Goal: Task Accomplishment & Management: Manage account settings

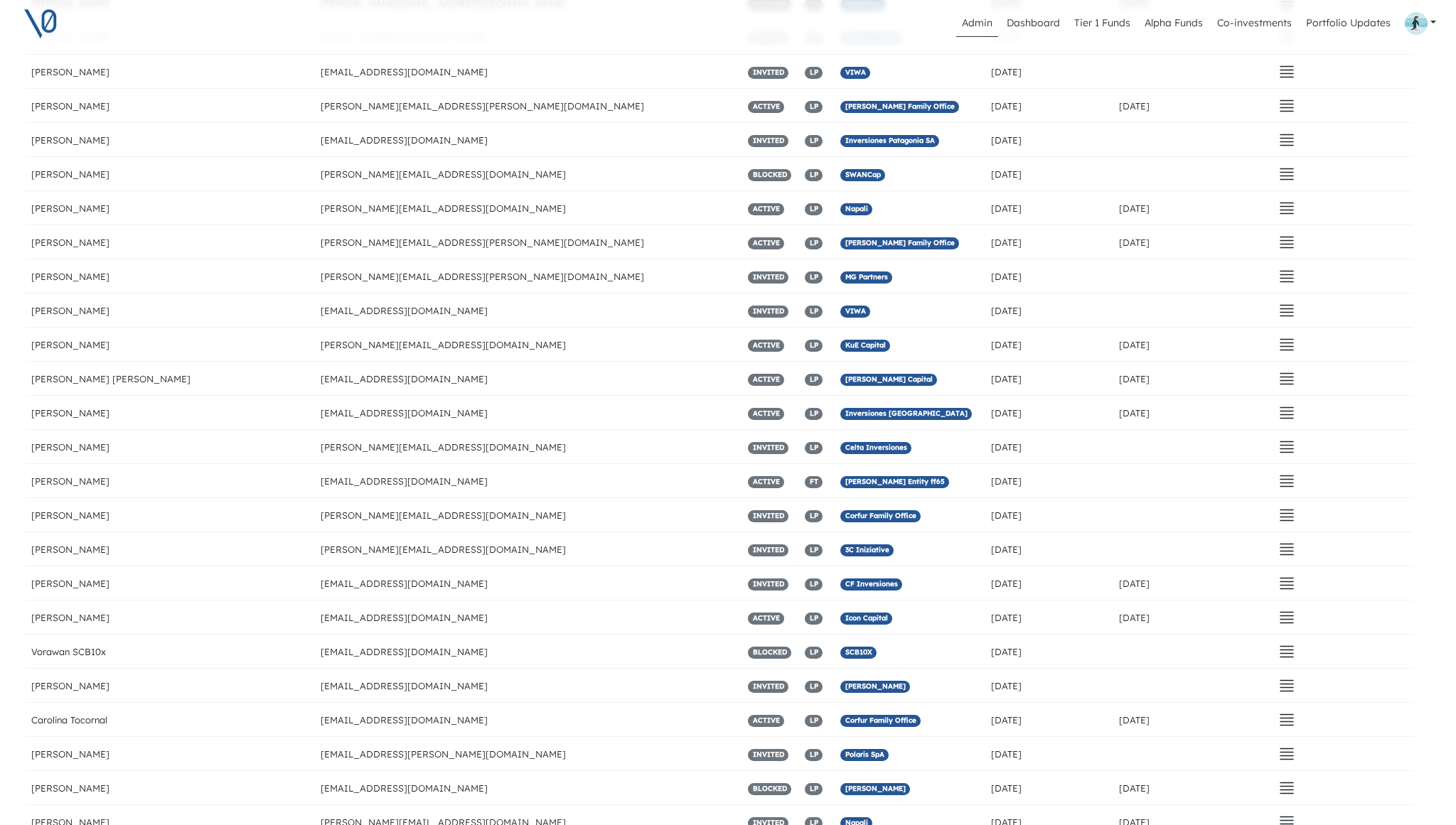
scroll to position [4212, 8]
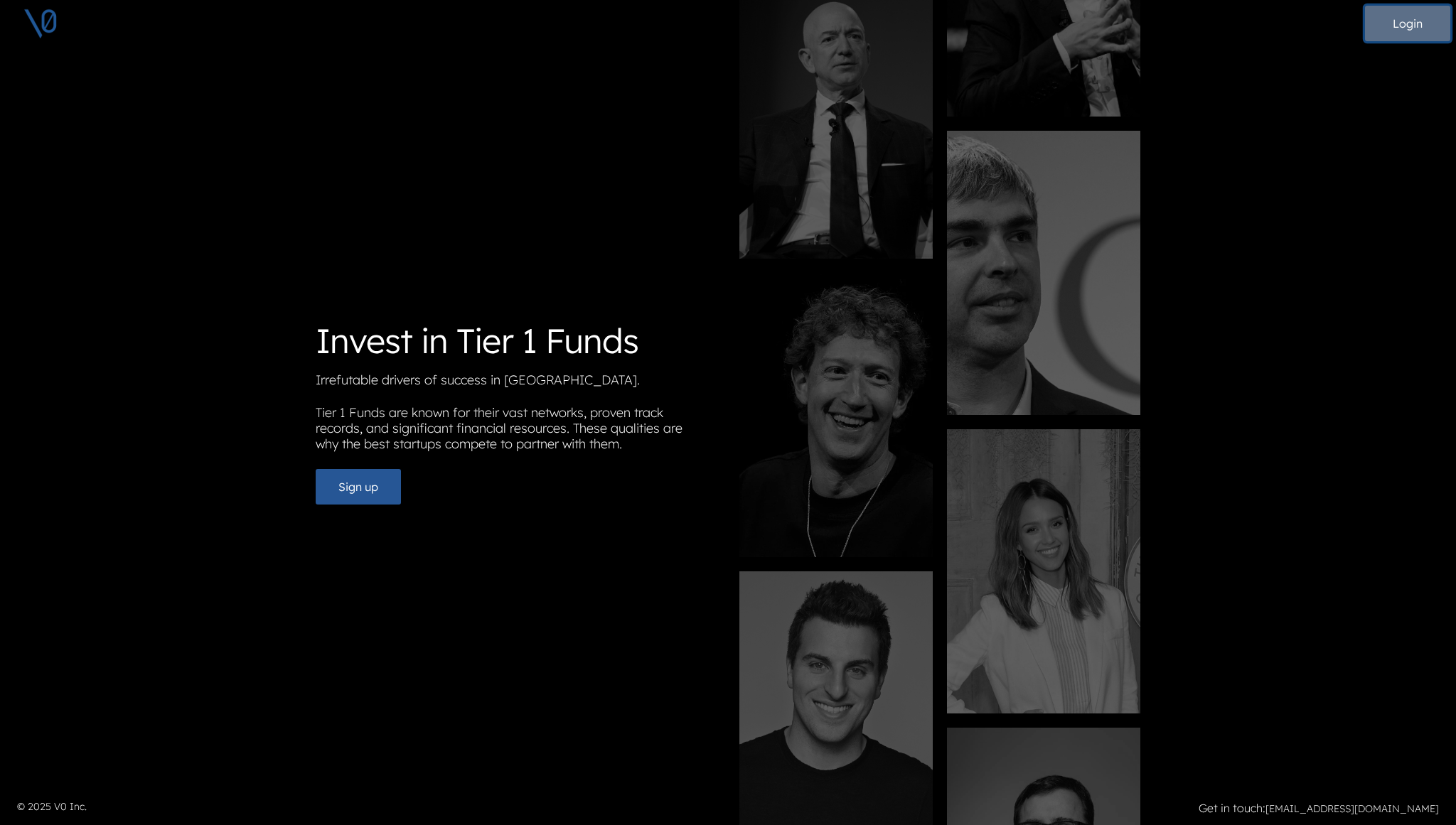
click at [1403, 32] on button "Login" at bounding box center [1408, 23] width 85 height 35
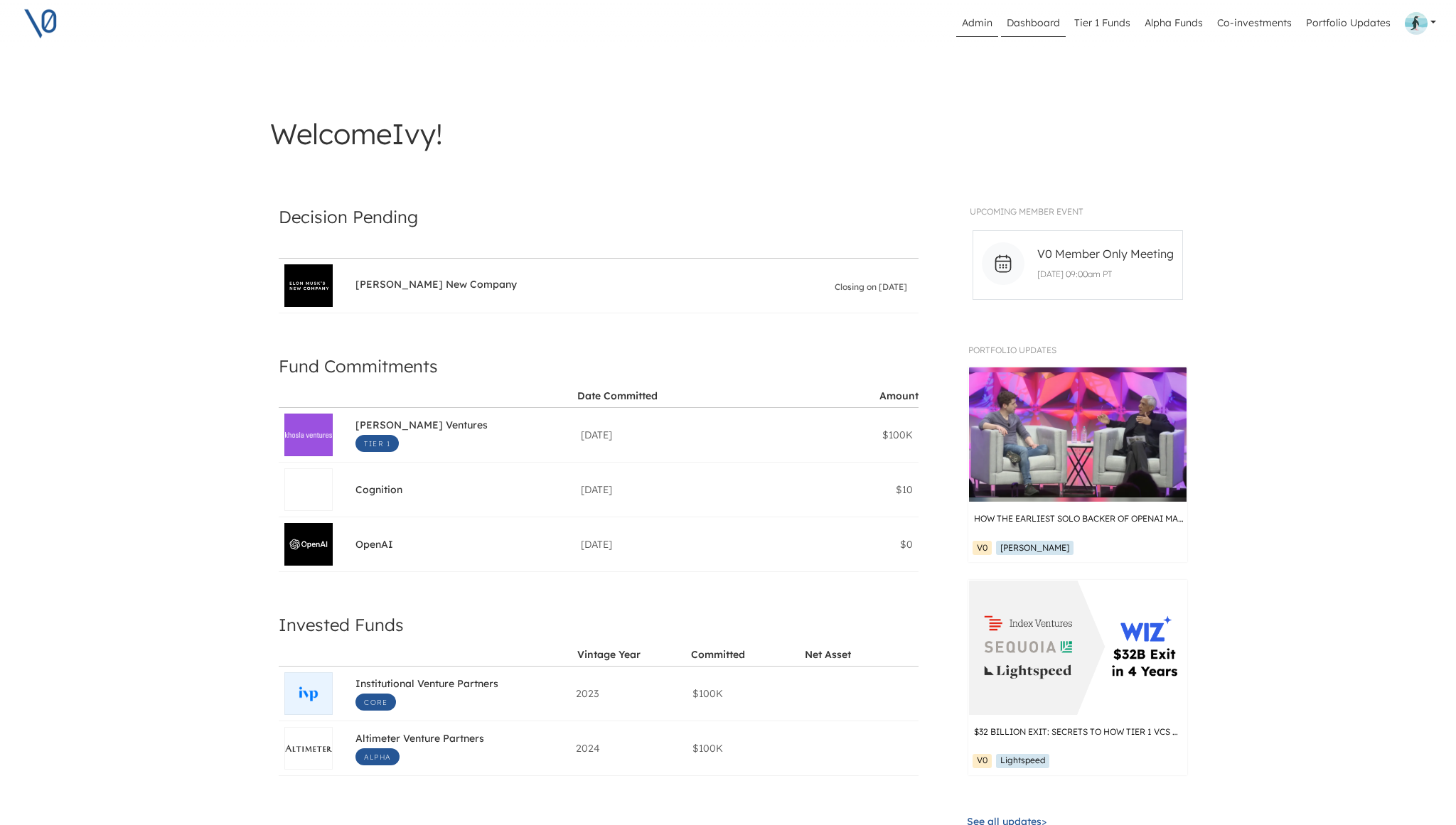
click at [977, 14] on link "Admin" at bounding box center [977, 23] width 42 height 27
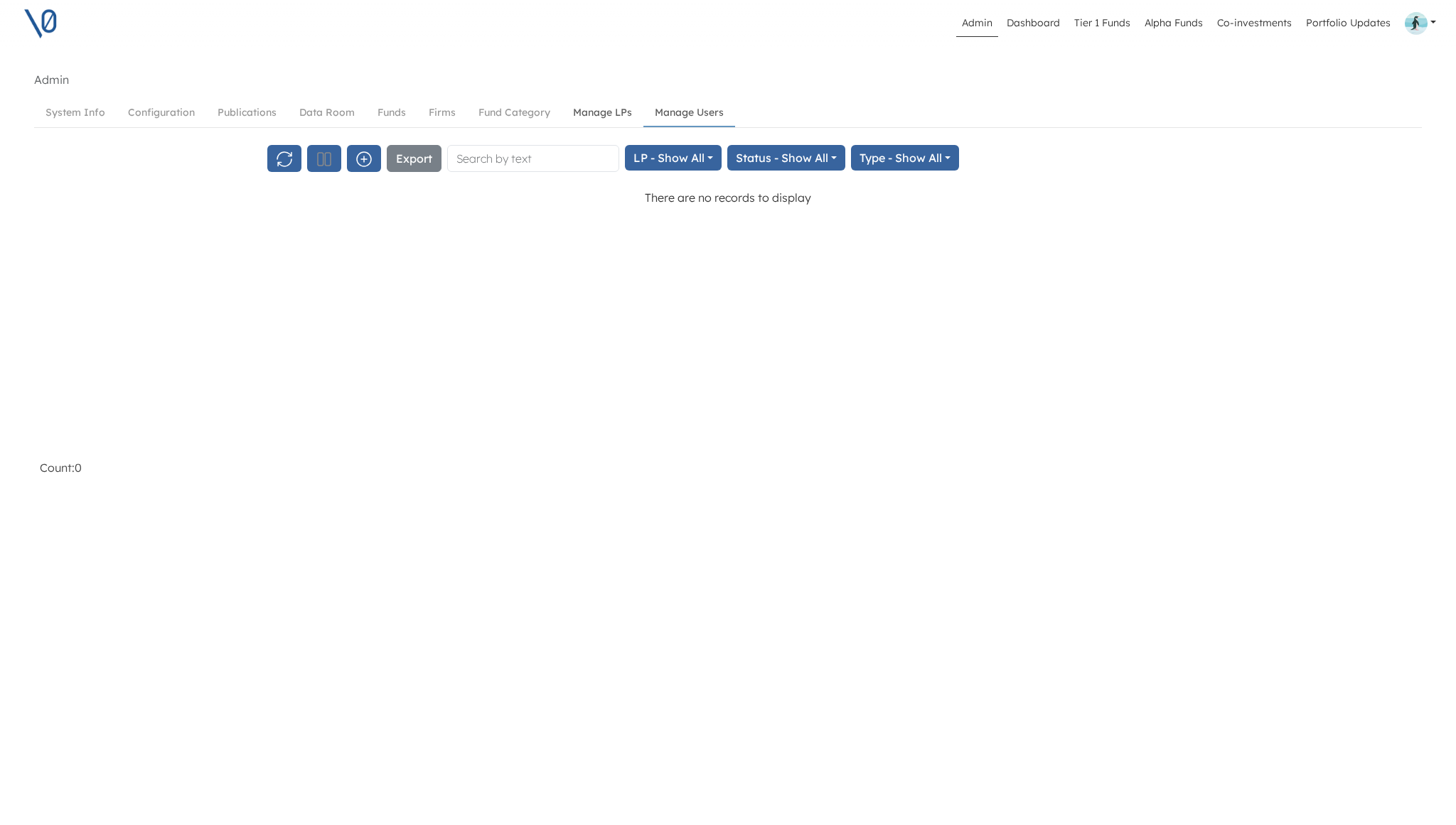
click at [594, 110] on link "Manage LPs" at bounding box center [603, 112] width 82 height 26
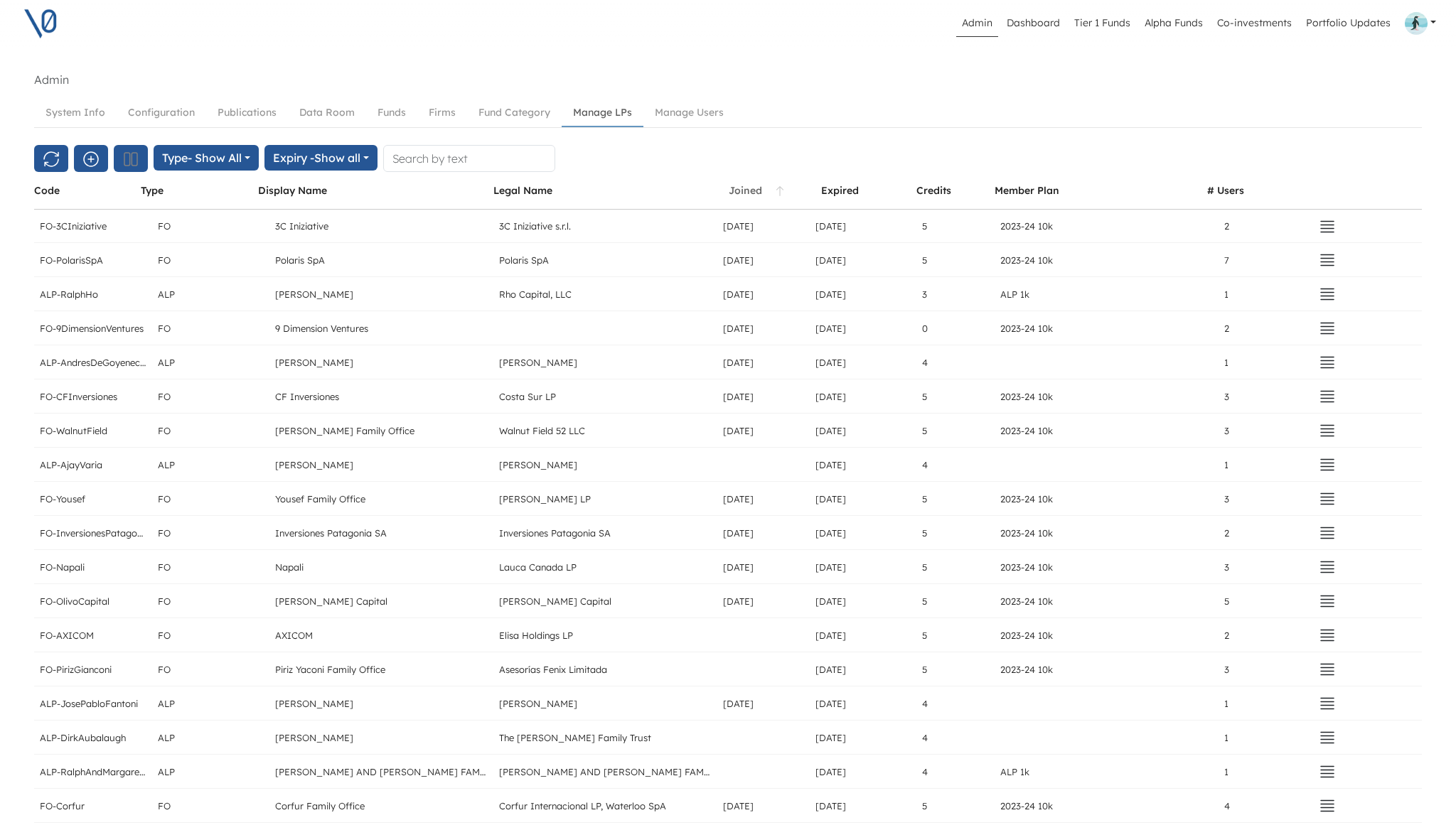
click at [740, 193] on div "Joined" at bounding box center [746, 191] width 33 height 13
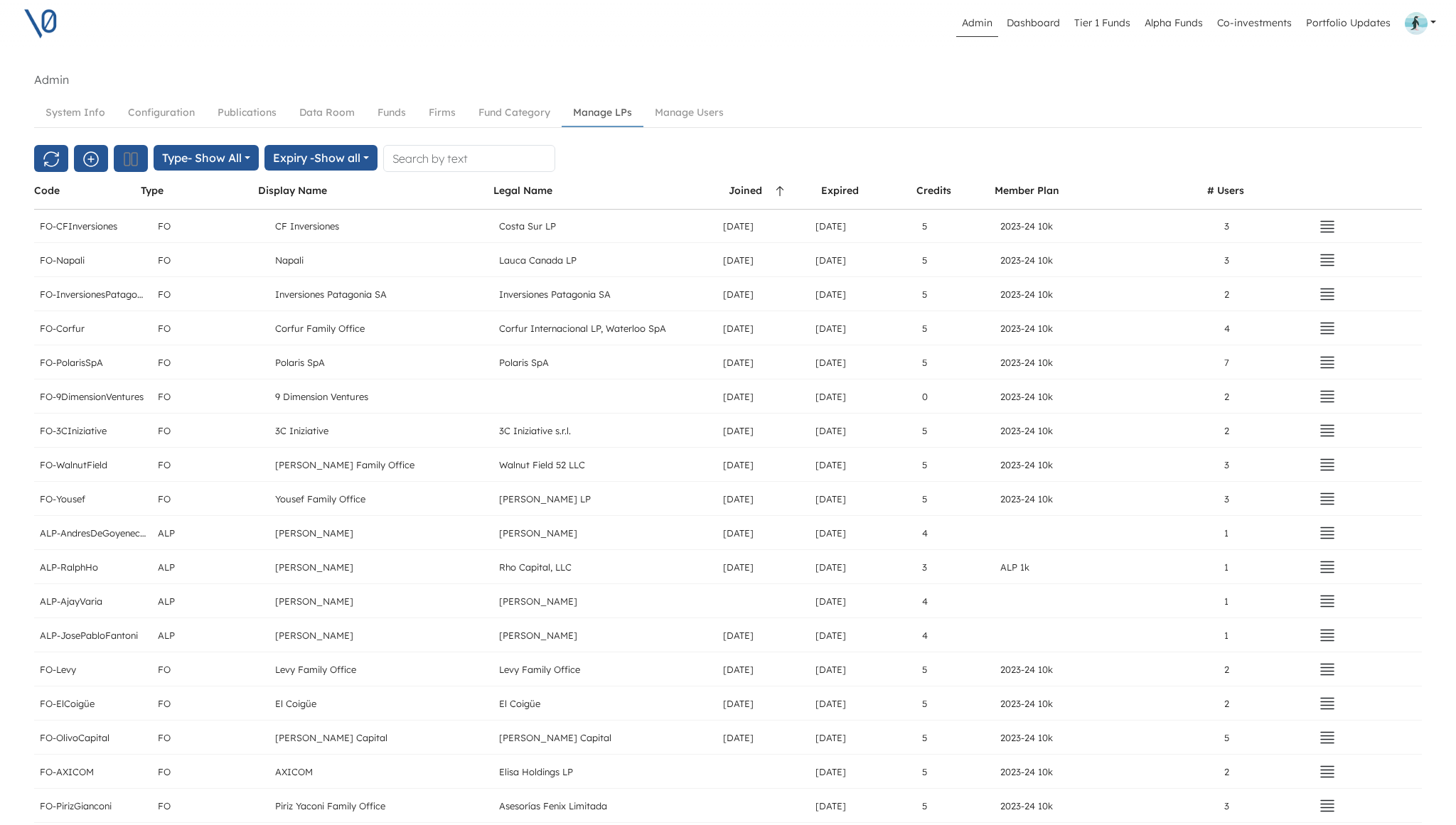
click at [740, 193] on div "Joined" at bounding box center [746, 191] width 33 height 13
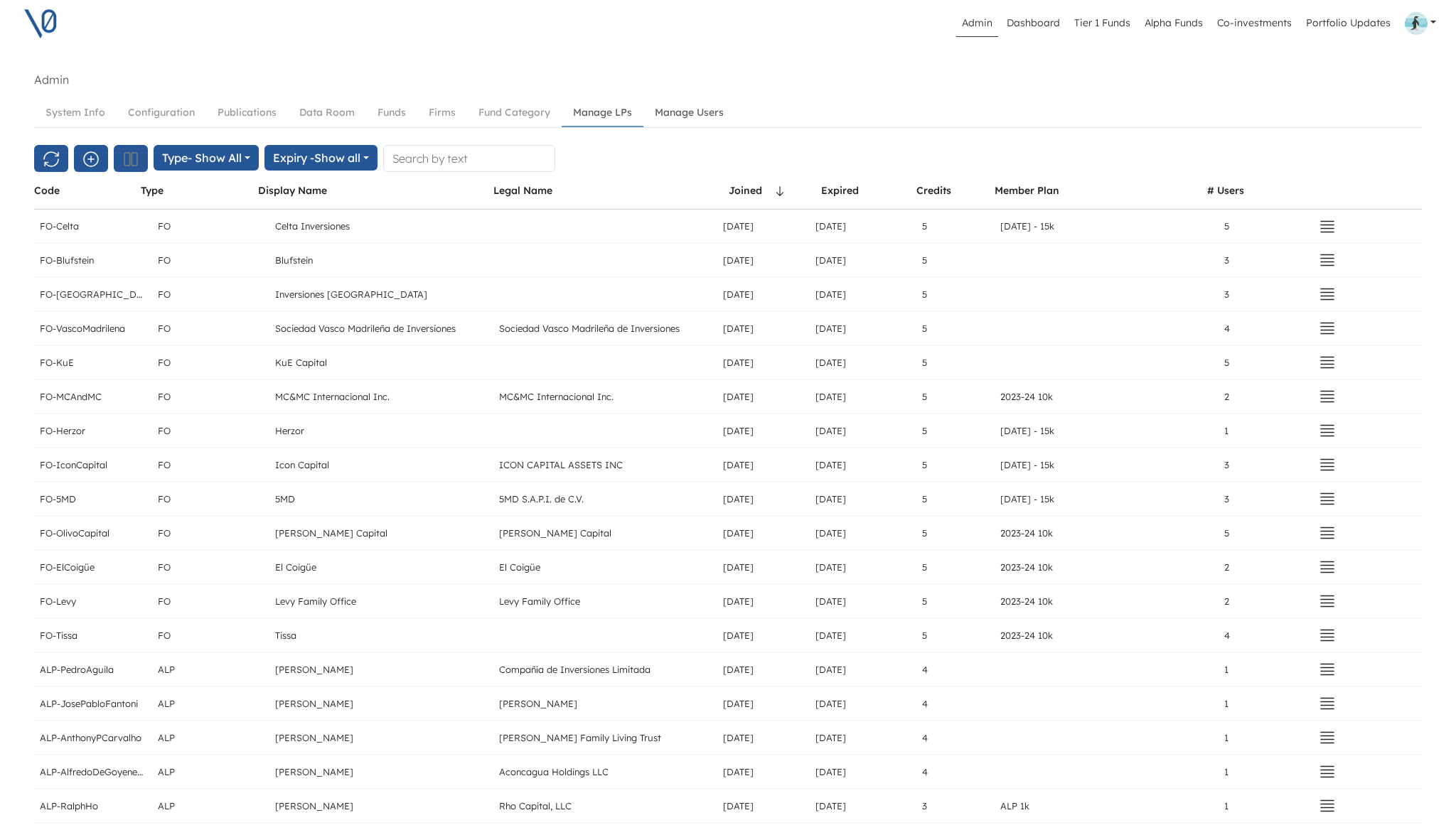
click at [702, 114] on link "Manage Users" at bounding box center [689, 112] width 92 height 26
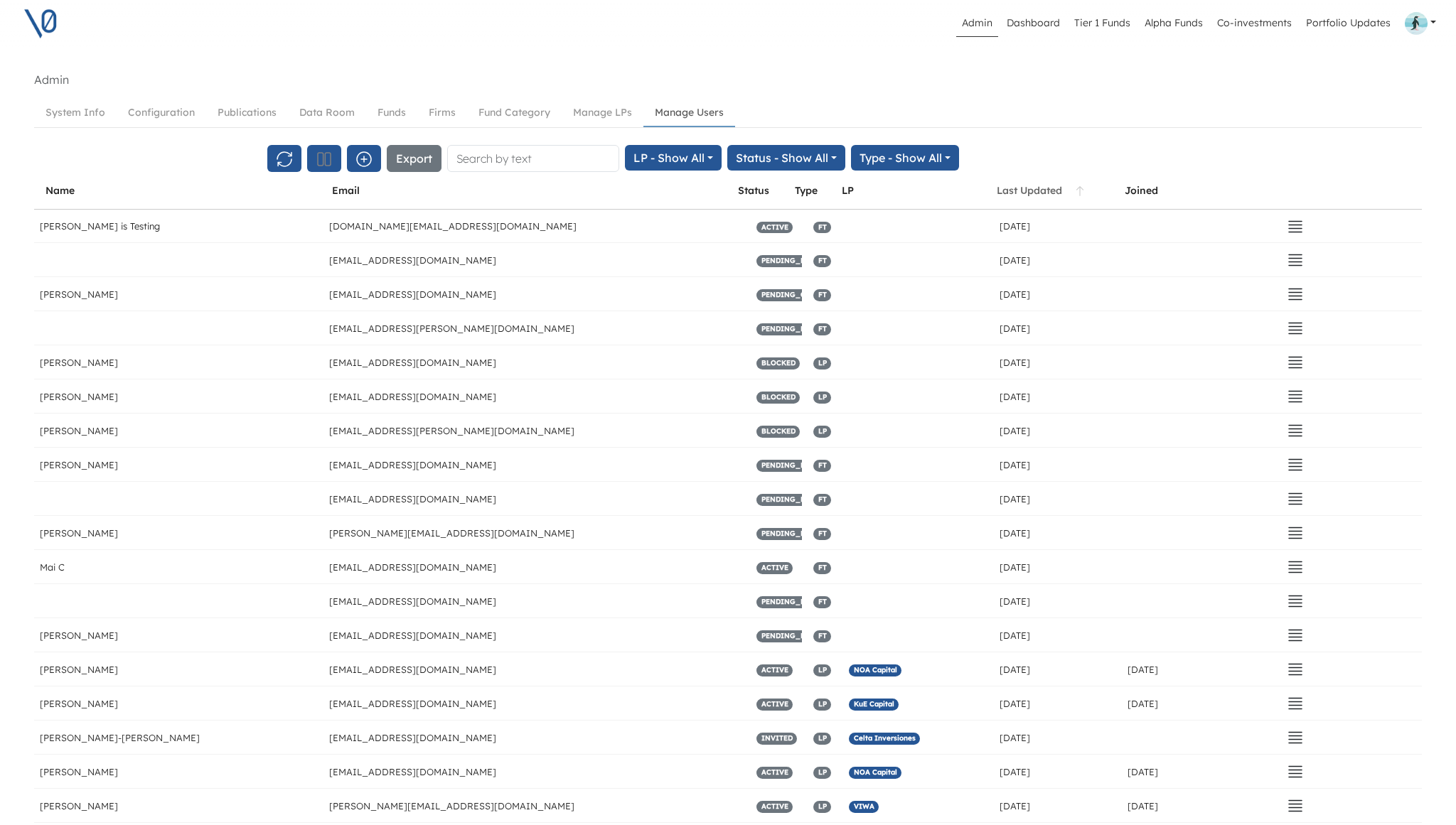
click at [1045, 187] on div "Last Updated" at bounding box center [1029, 191] width 66 height 13
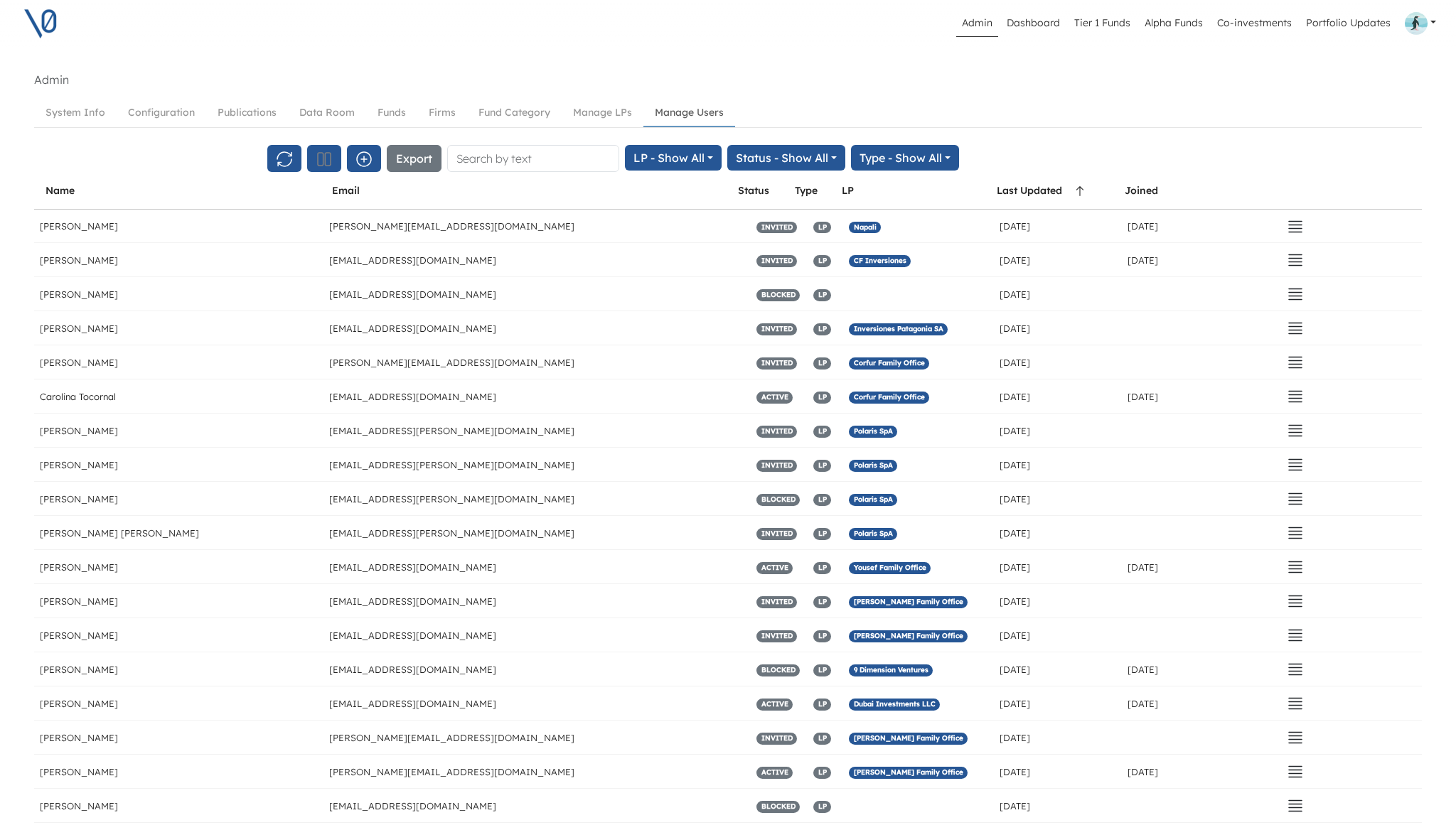
click at [1063, 185] on span at bounding box center [1079, 190] width 35 height 14
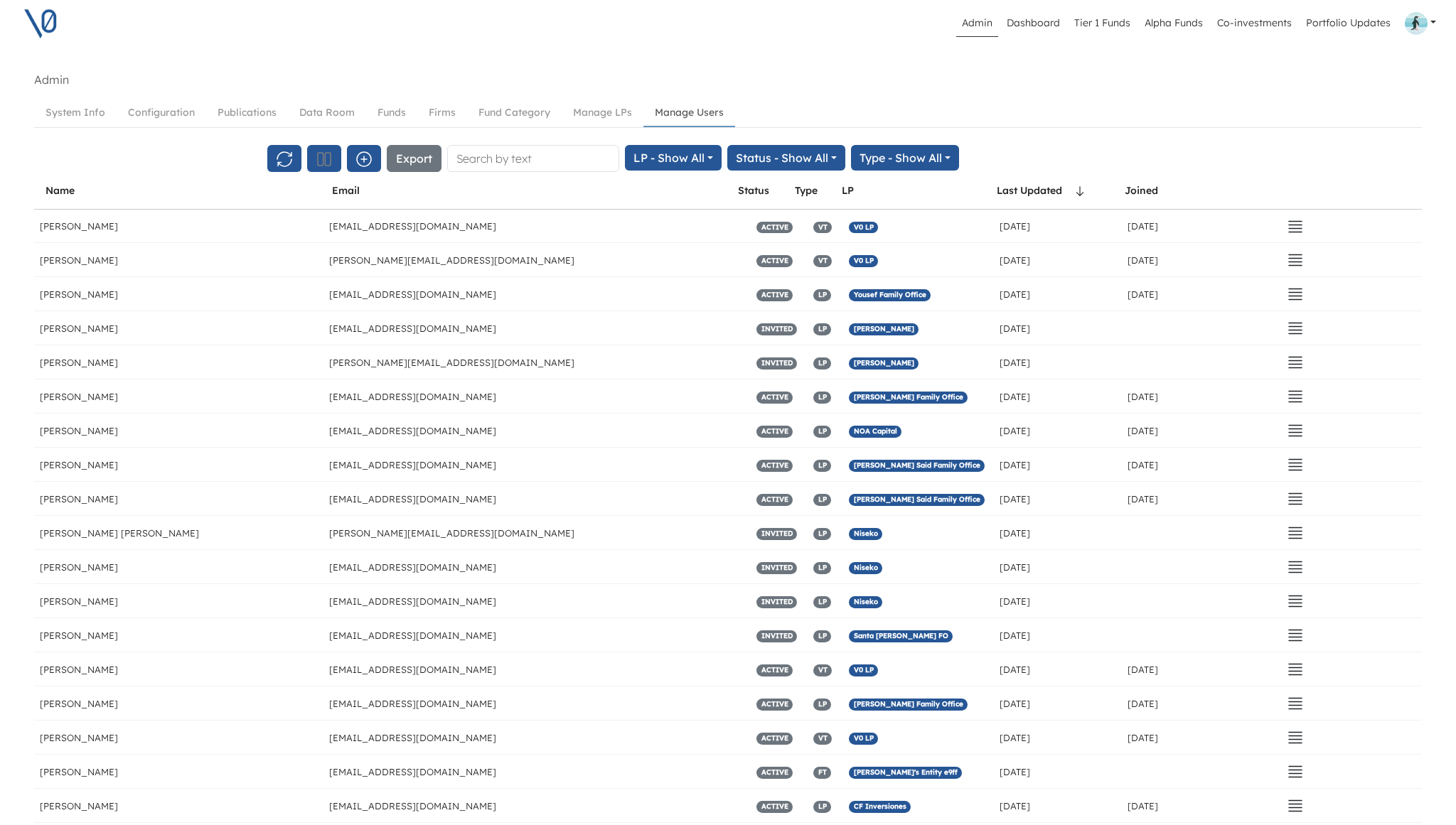
click at [753, 192] on div "Status" at bounding box center [754, 191] width 32 height 13
click at [788, 166] on button "Status - Show All" at bounding box center [785, 158] width 118 height 26
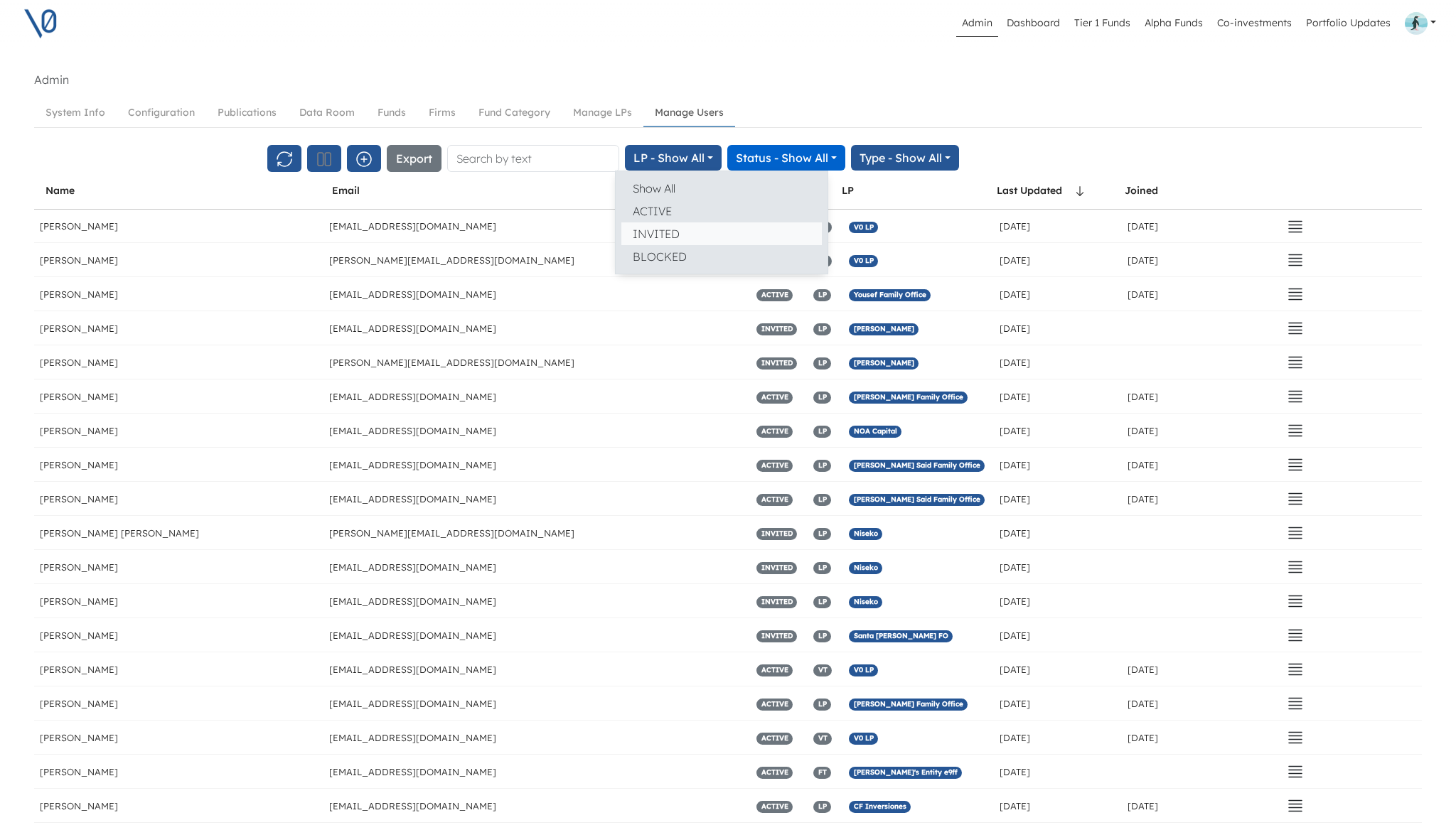
click at [727, 228] on button "INVITED" at bounding box center [722, 234] width 200 height 23
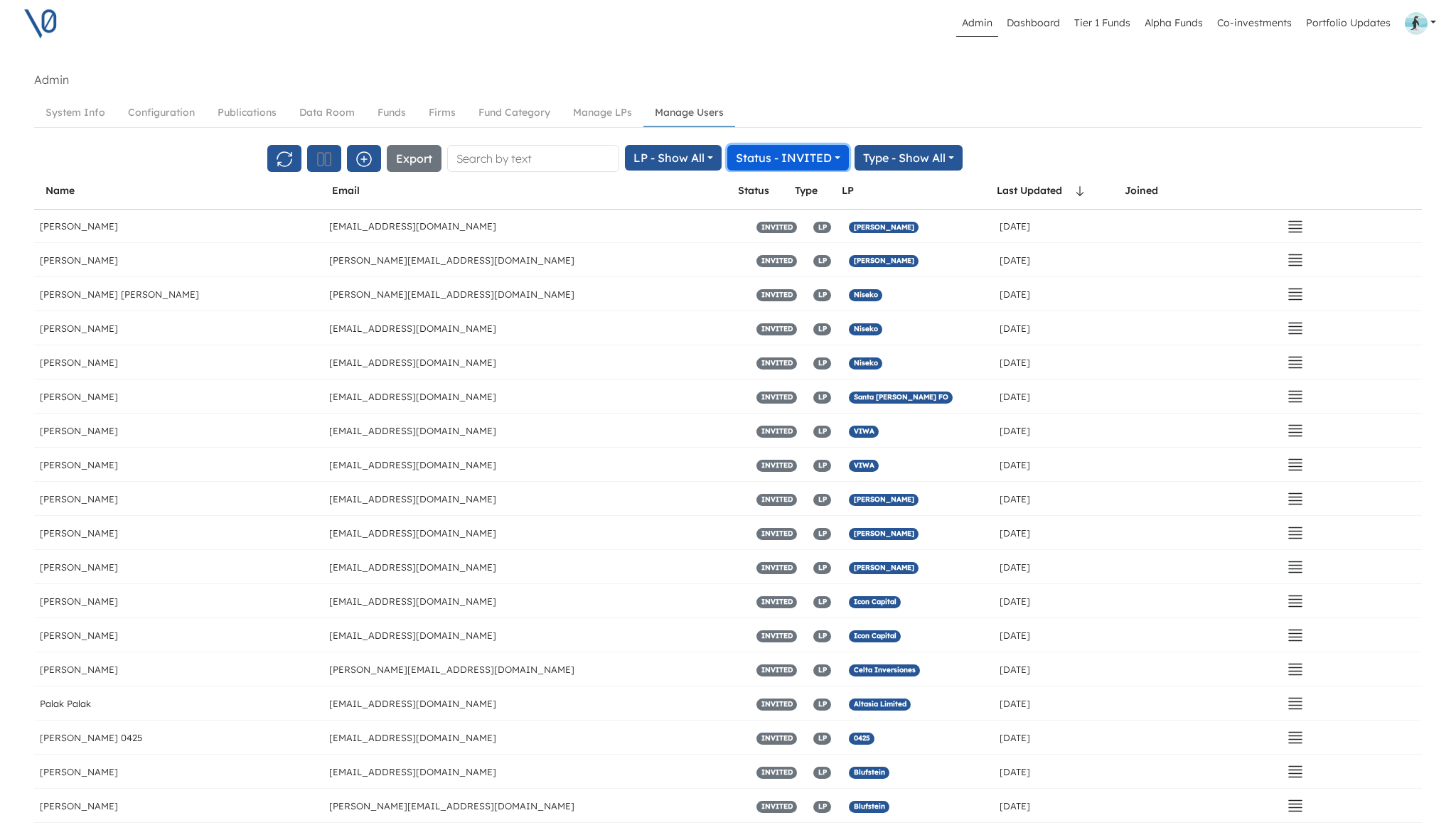
click at [796, 155] on button "Status - INVITED" at bounding box center [787, 158] width 121 height 26
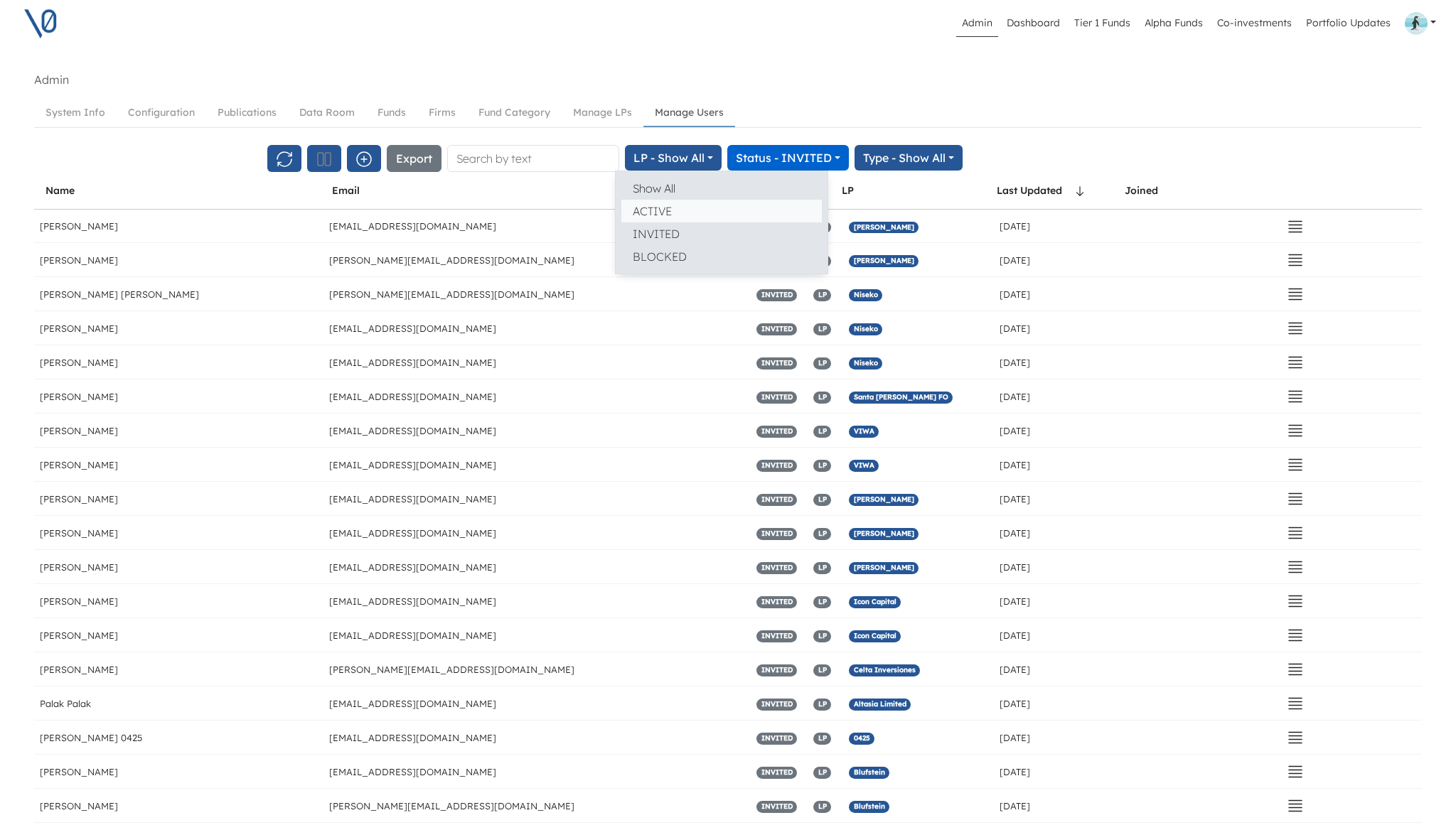
click at [739, 210] on button "ACTIVE" at bounding box center [722, 210] width 200 height 23
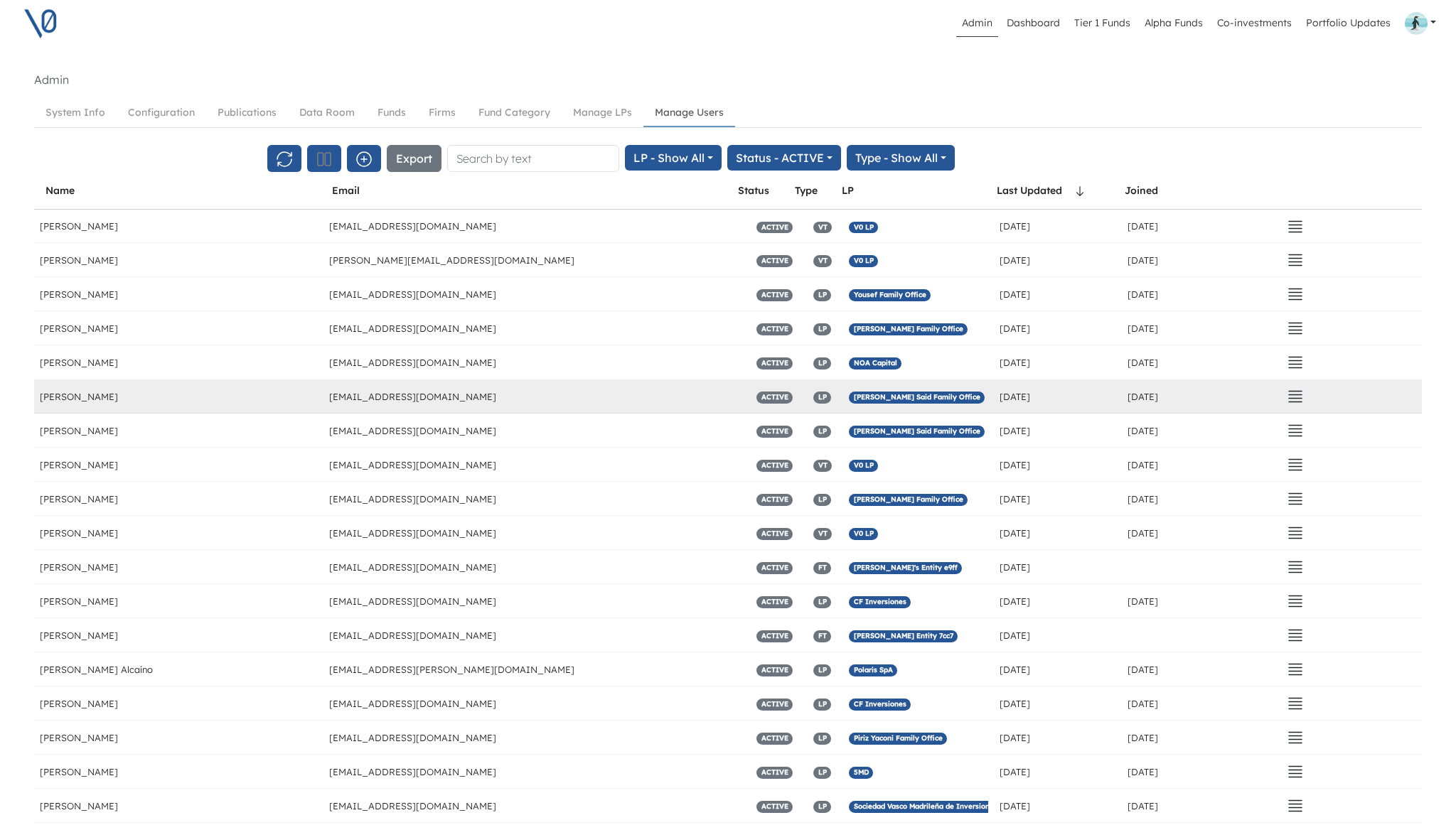
click at [875, 397] on span "Ovalle Said Family Office" at bounding box center [916, 397] width 135 height 12
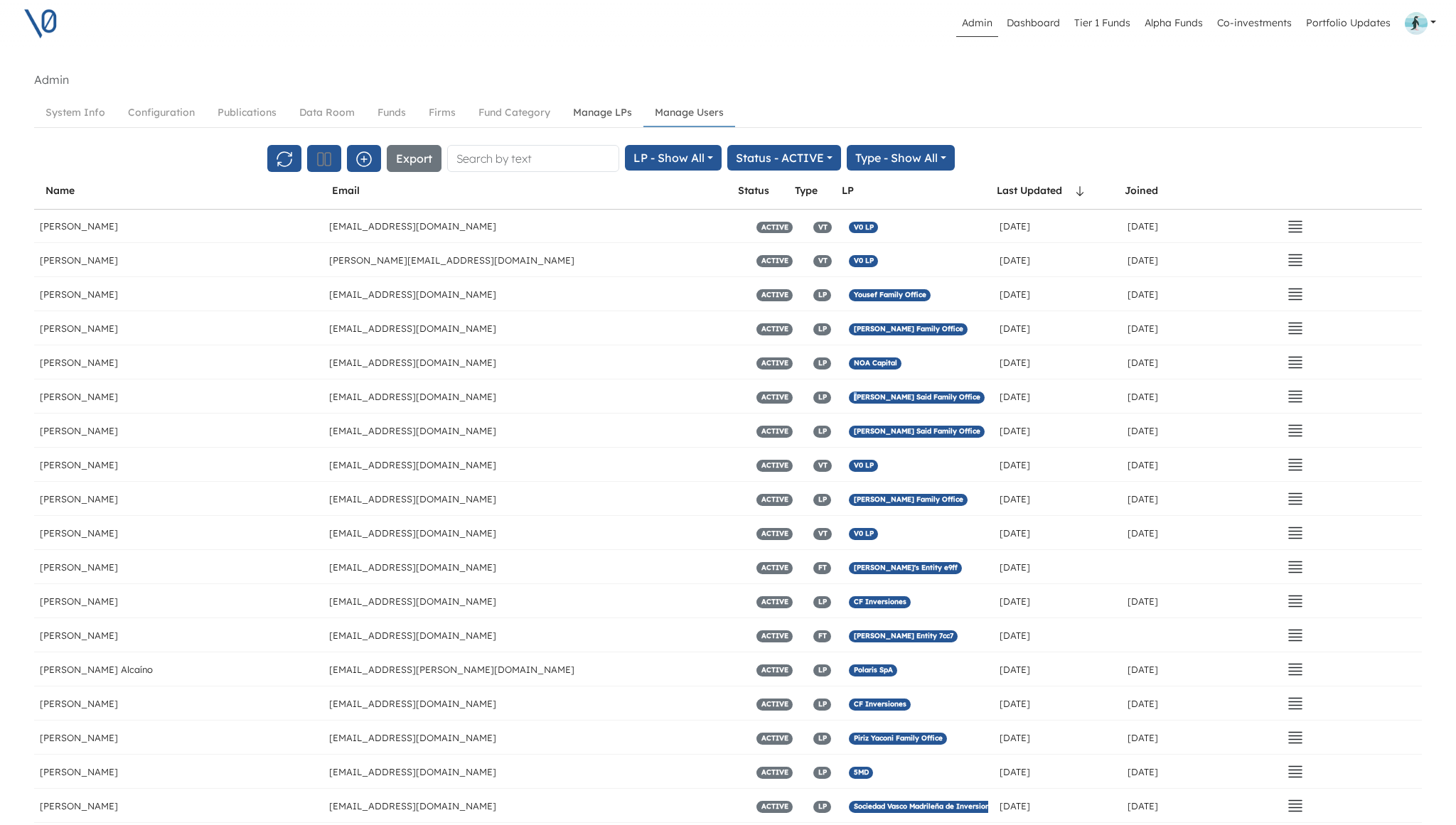
click at [604, 108] on link "Manage LPs" at bounding box center [603, 112] width 82 height 26
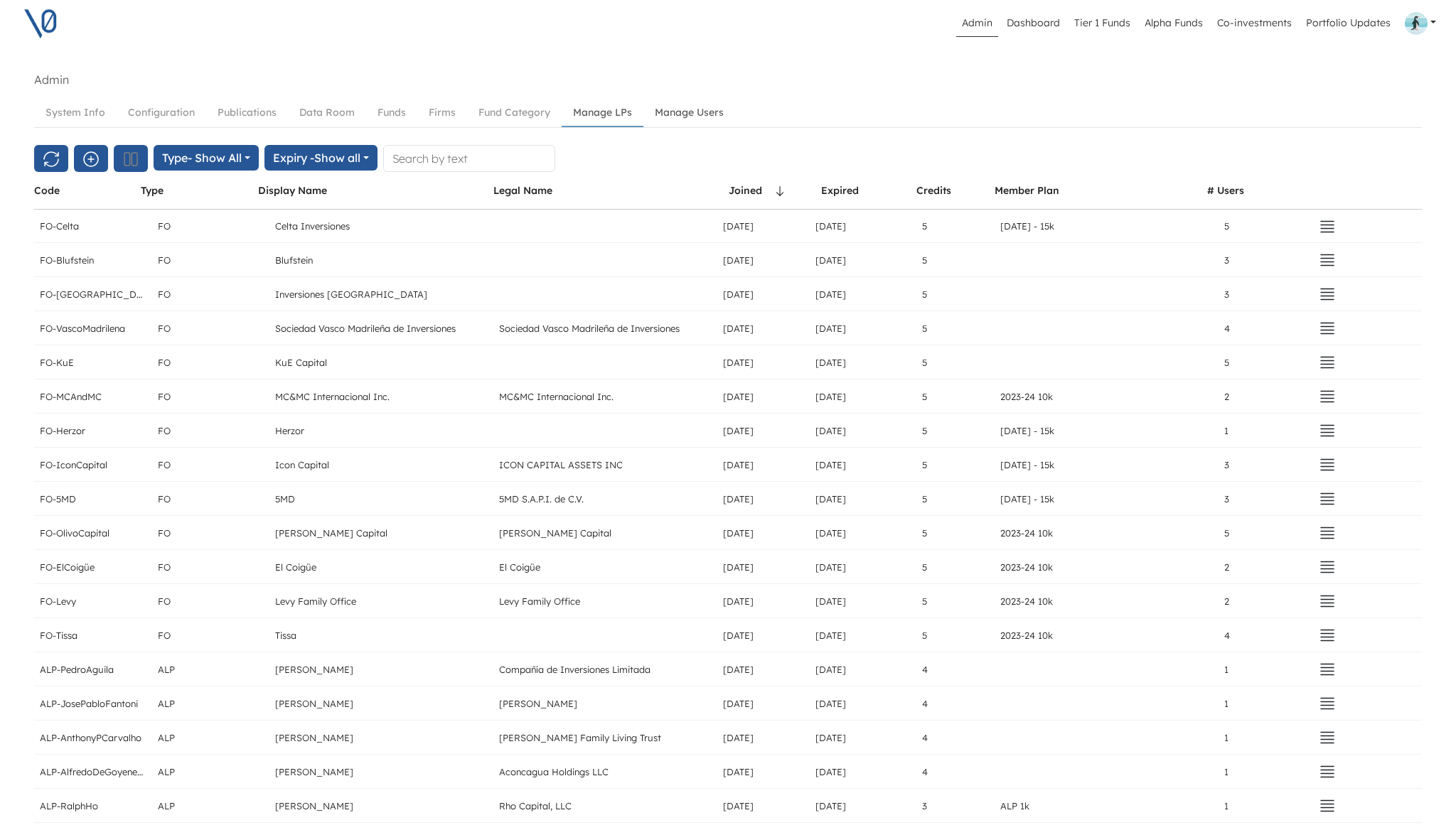
click at [679, 114] on link "Manage Users" at bounding box center [689, 112] width 92 height 26
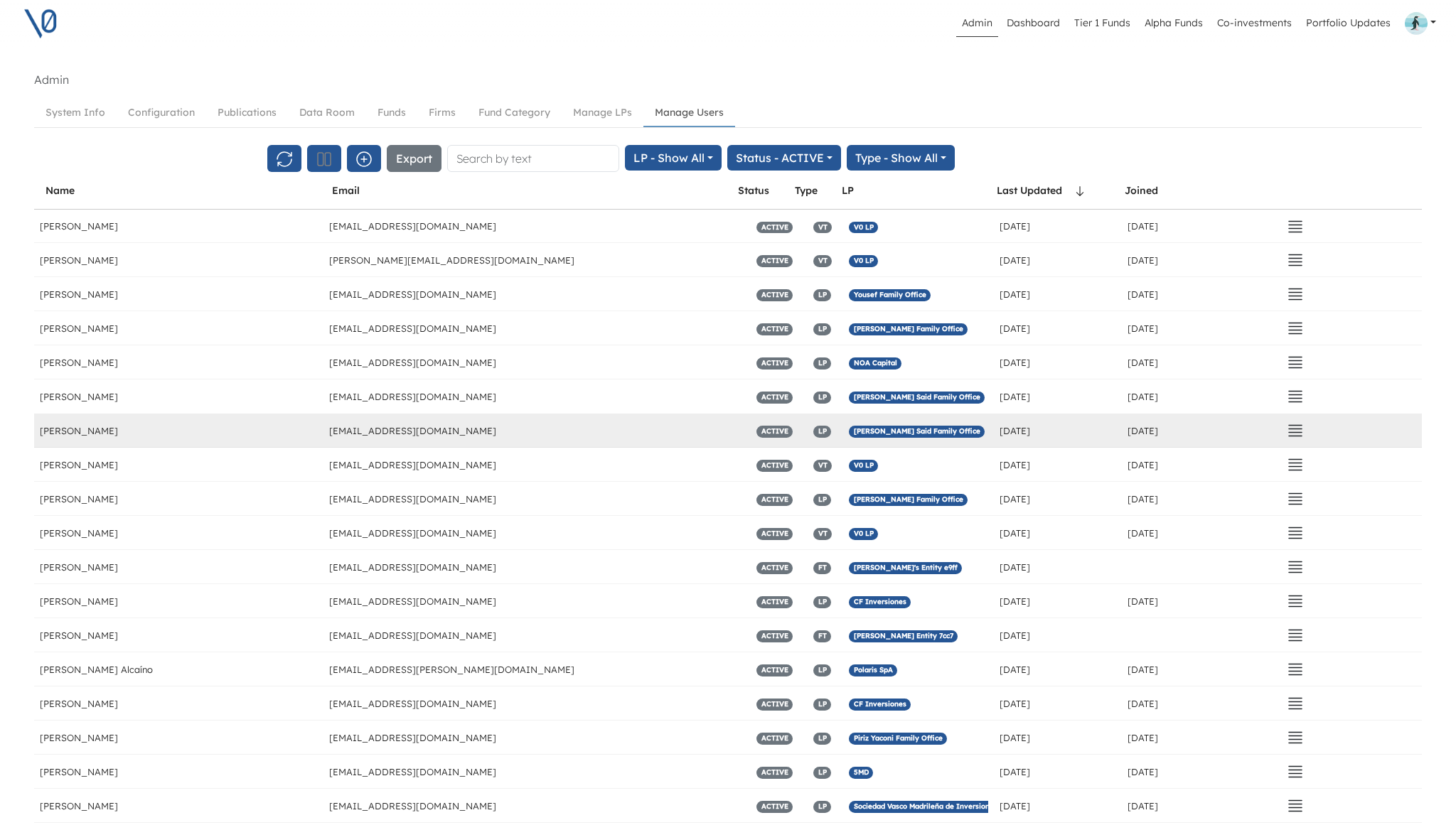
click at [862, 430] on span "Ovalle Said Family Office" at bounding box center [916, 431] width 135 height 12
drag, startPoint x: 890, startPoint y: 431, endPoint x: 848, endPoint y: 431, distance: 42.0
click at [848, 431] on div "Ovalle Said Family Office" at bounding box center [918, 430] width 150 height 33
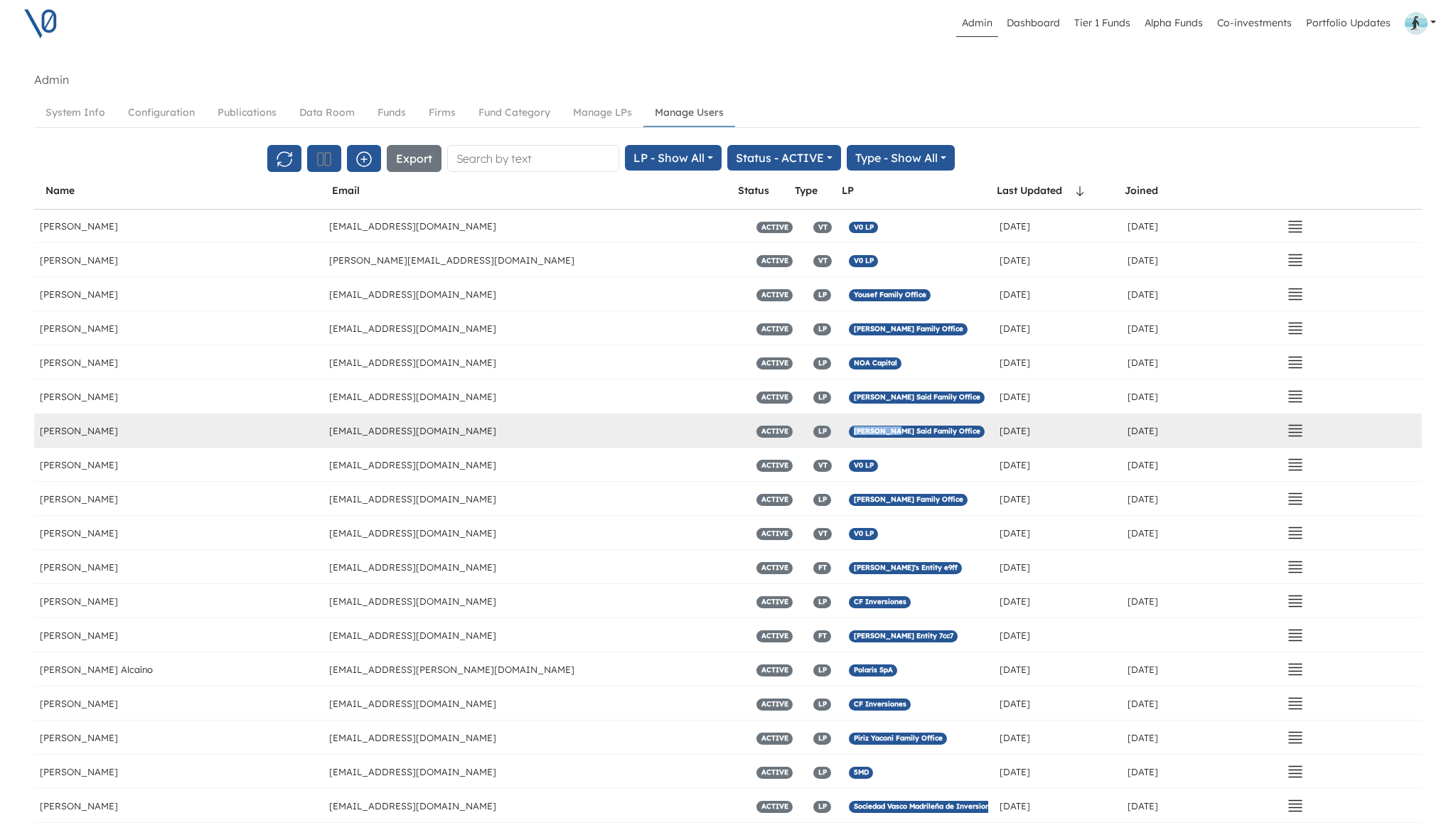
copy span "Ovalle Sai"
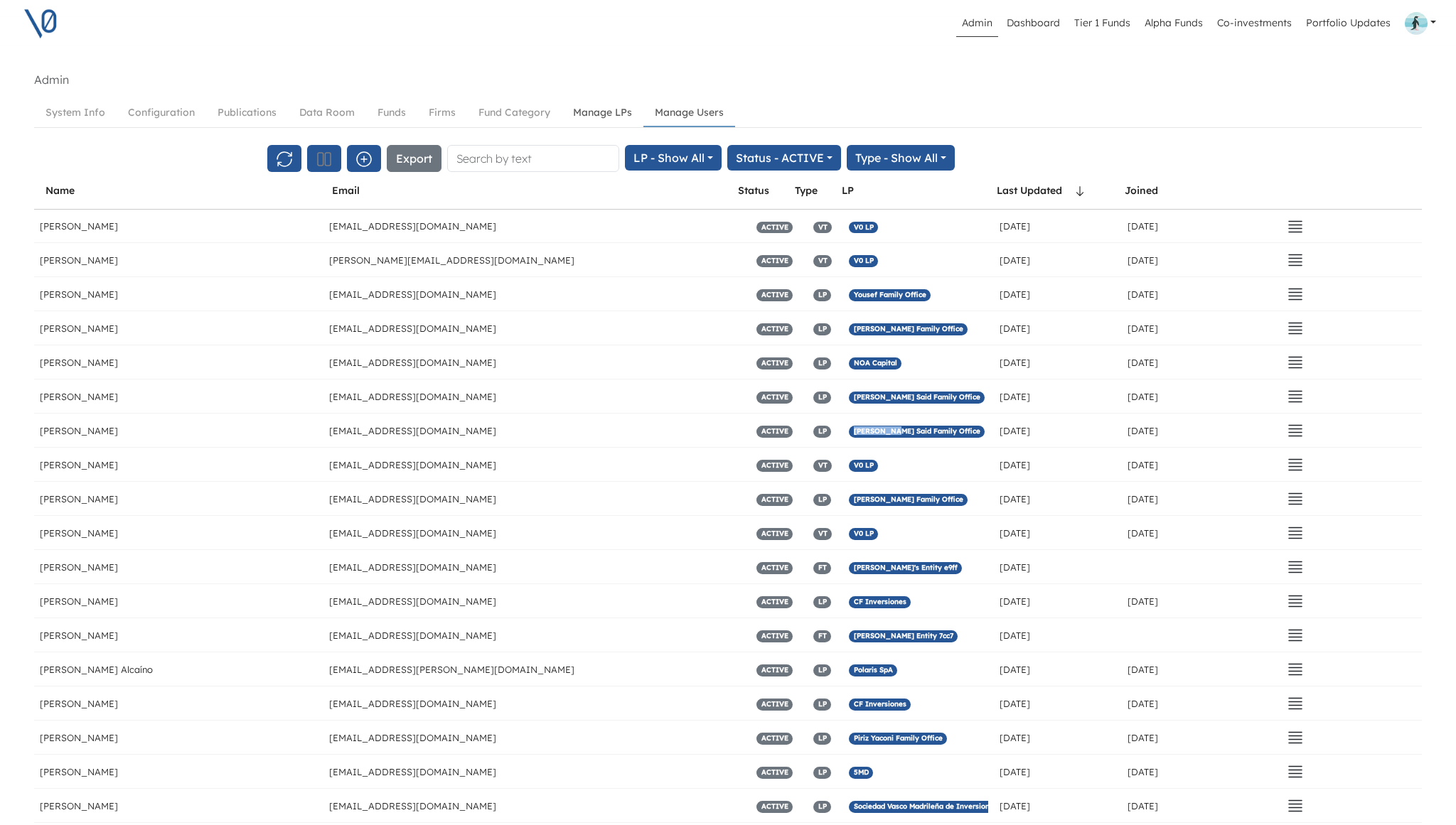
click at [611, 115] on link "Manage LPs" at bounding box center [603, 112] width 82 height 26
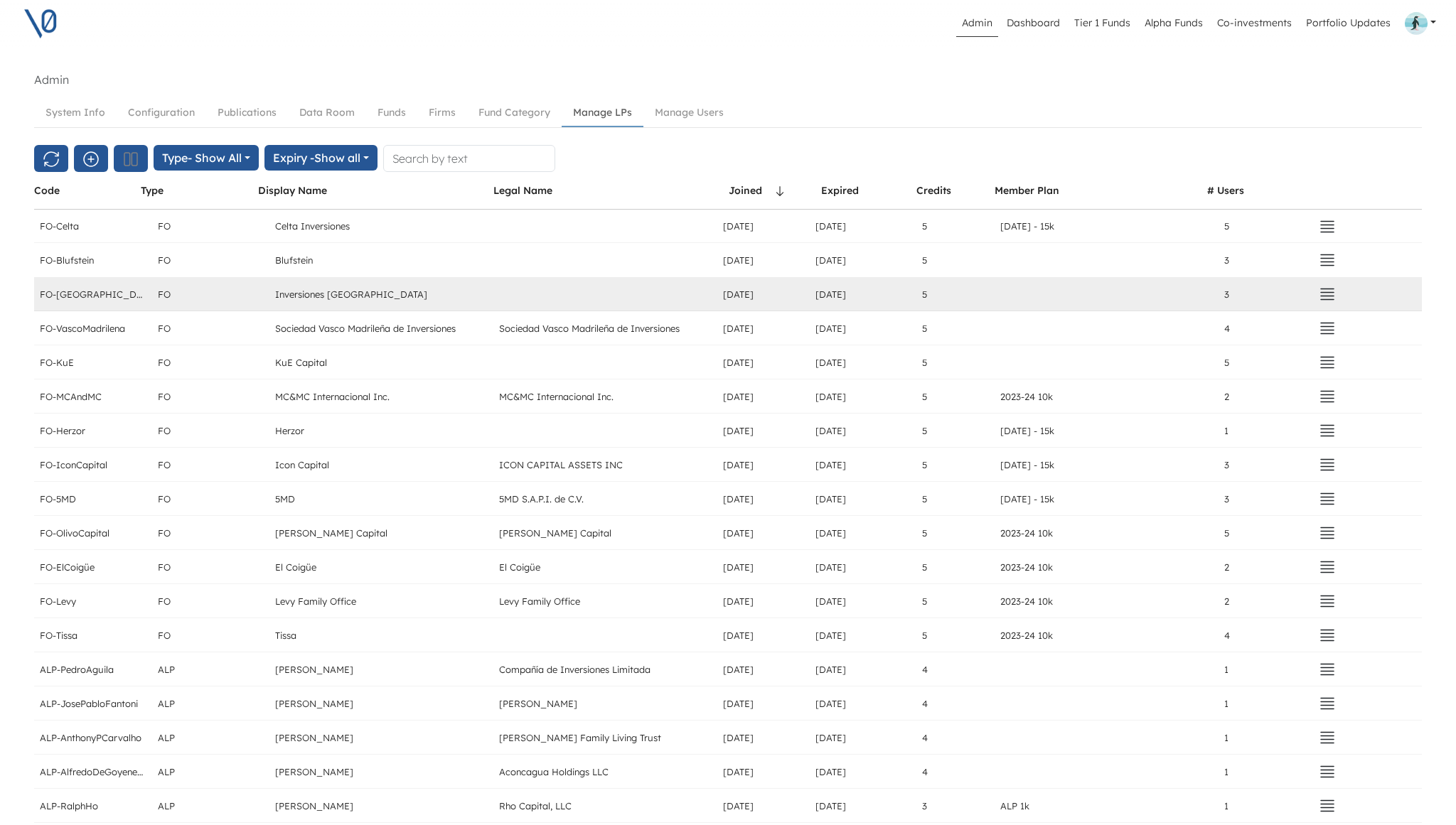
scroll to position [2305, 0]
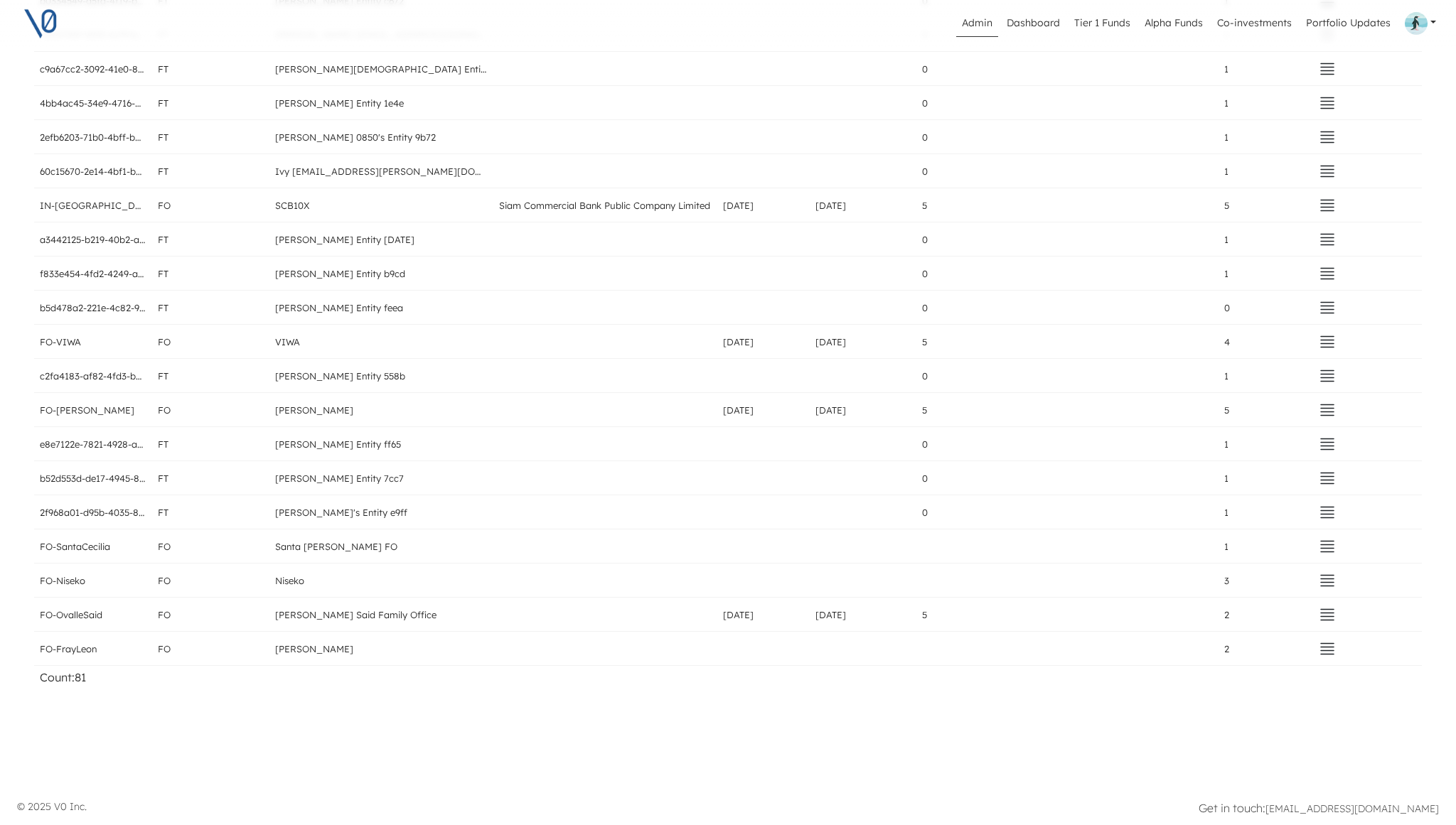
click at [692, 801] on p "© 2025 V0 Inc." at bounding box center [367, 806] width 702 height 15
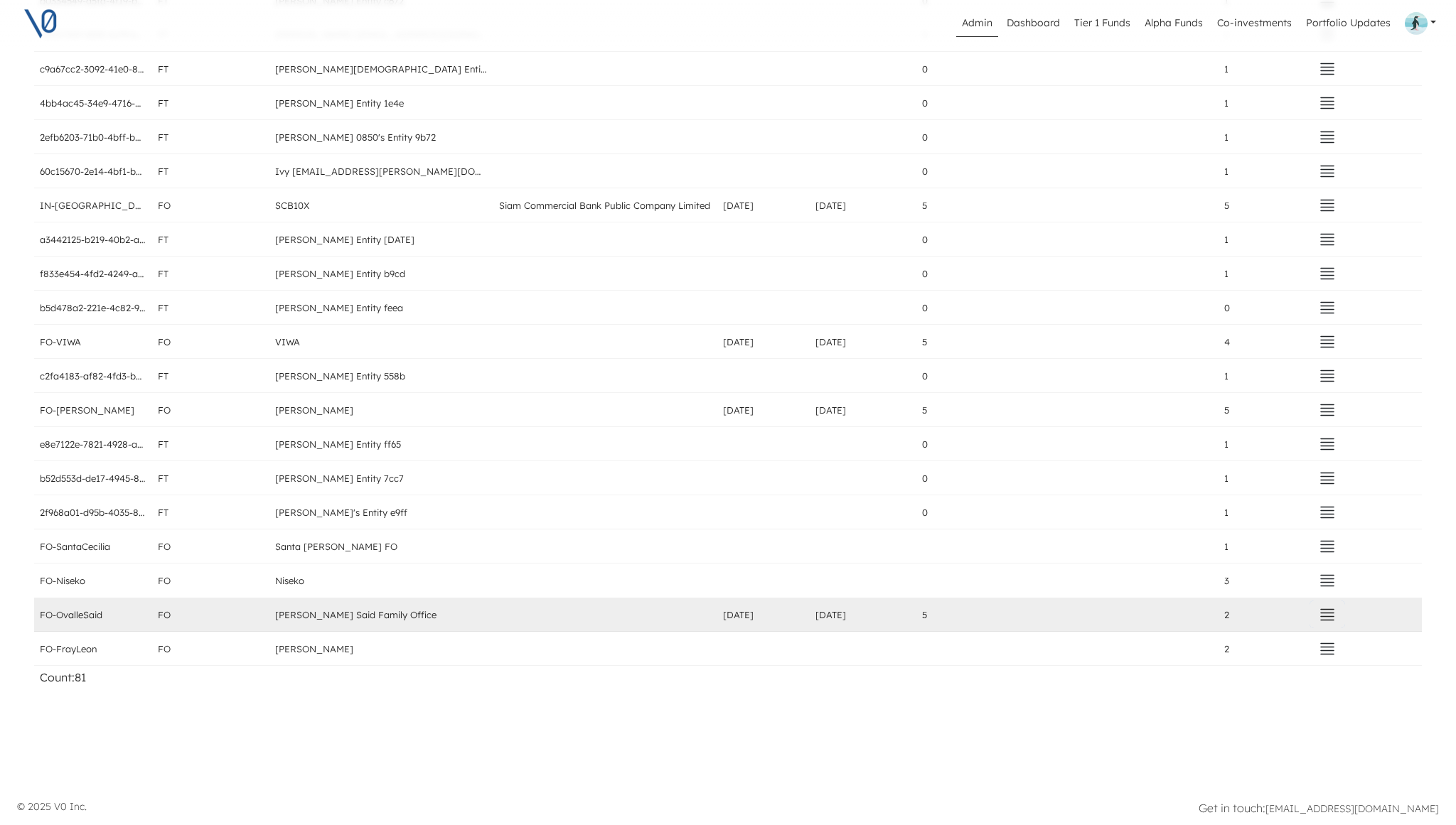
click at [1325, 619] on icon "button" at bounding box center [1327, 615] width 13 height 10
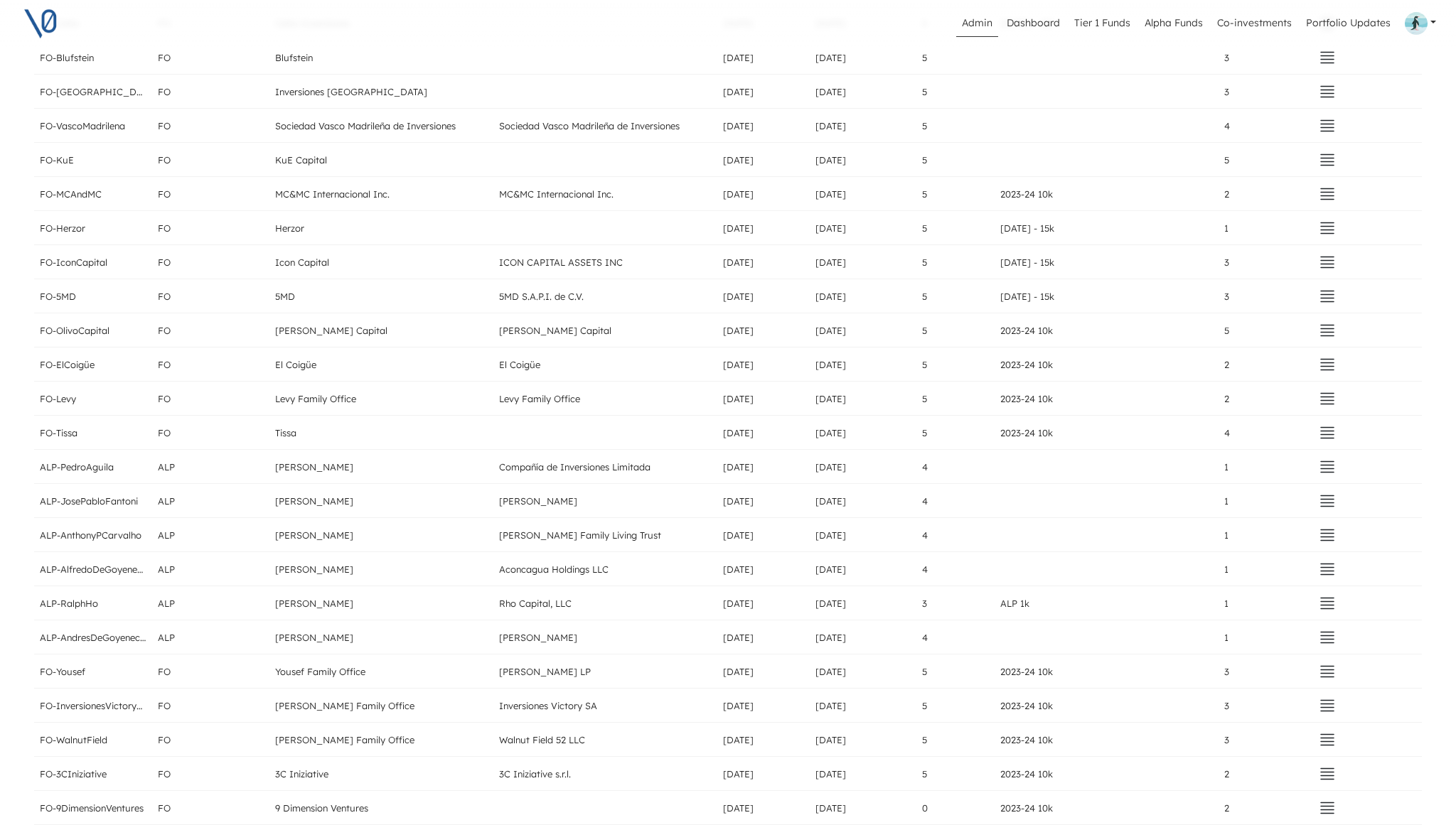
scroll to position [0, 0]
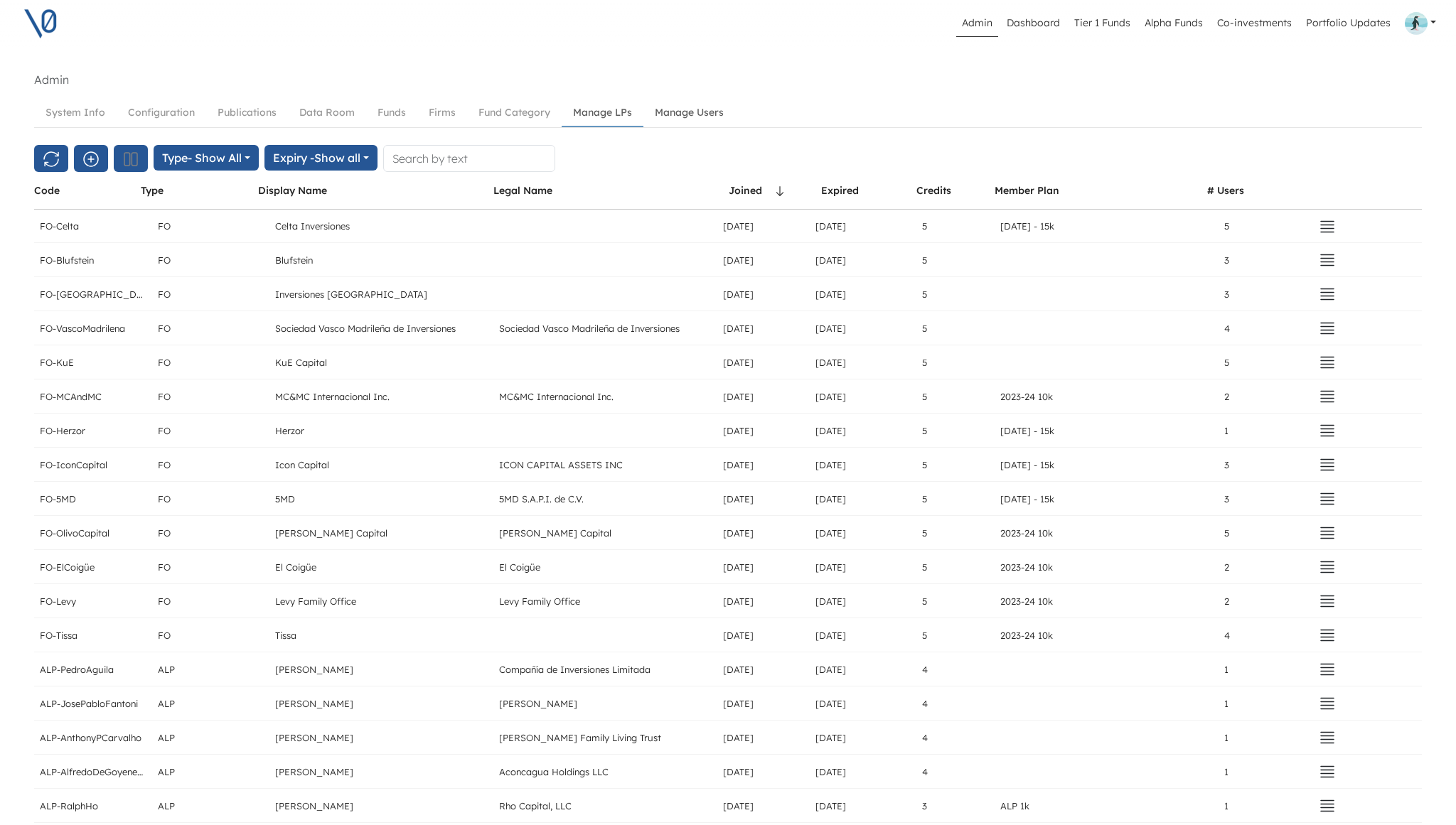
click at [691, 114] on link "Manage Users" at bounding box center [689, 112] width 92 height 26
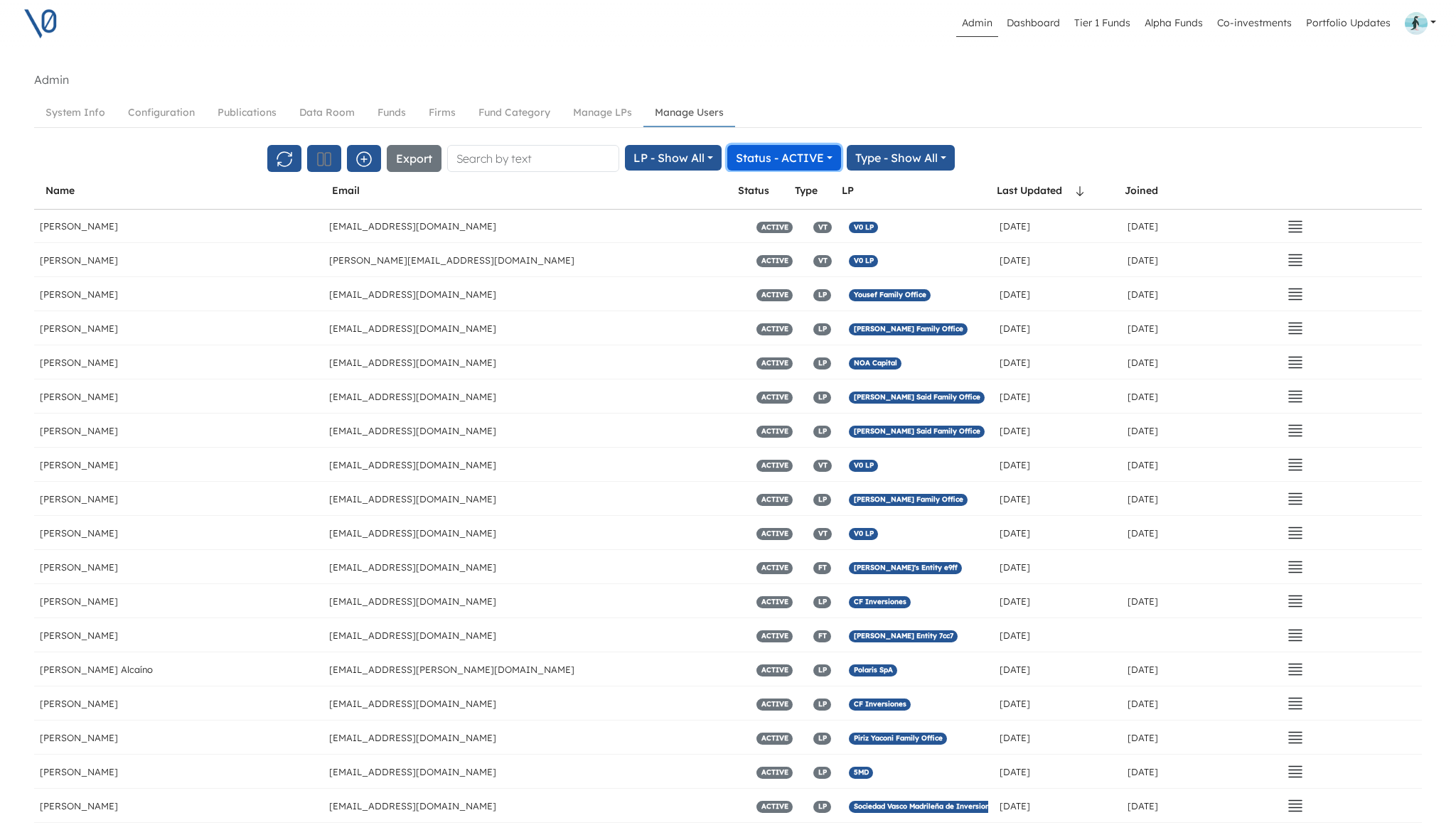
click at [771, 161] on button "Status - ACTIVE" at bounding box center [784, 158] width 114 height 26
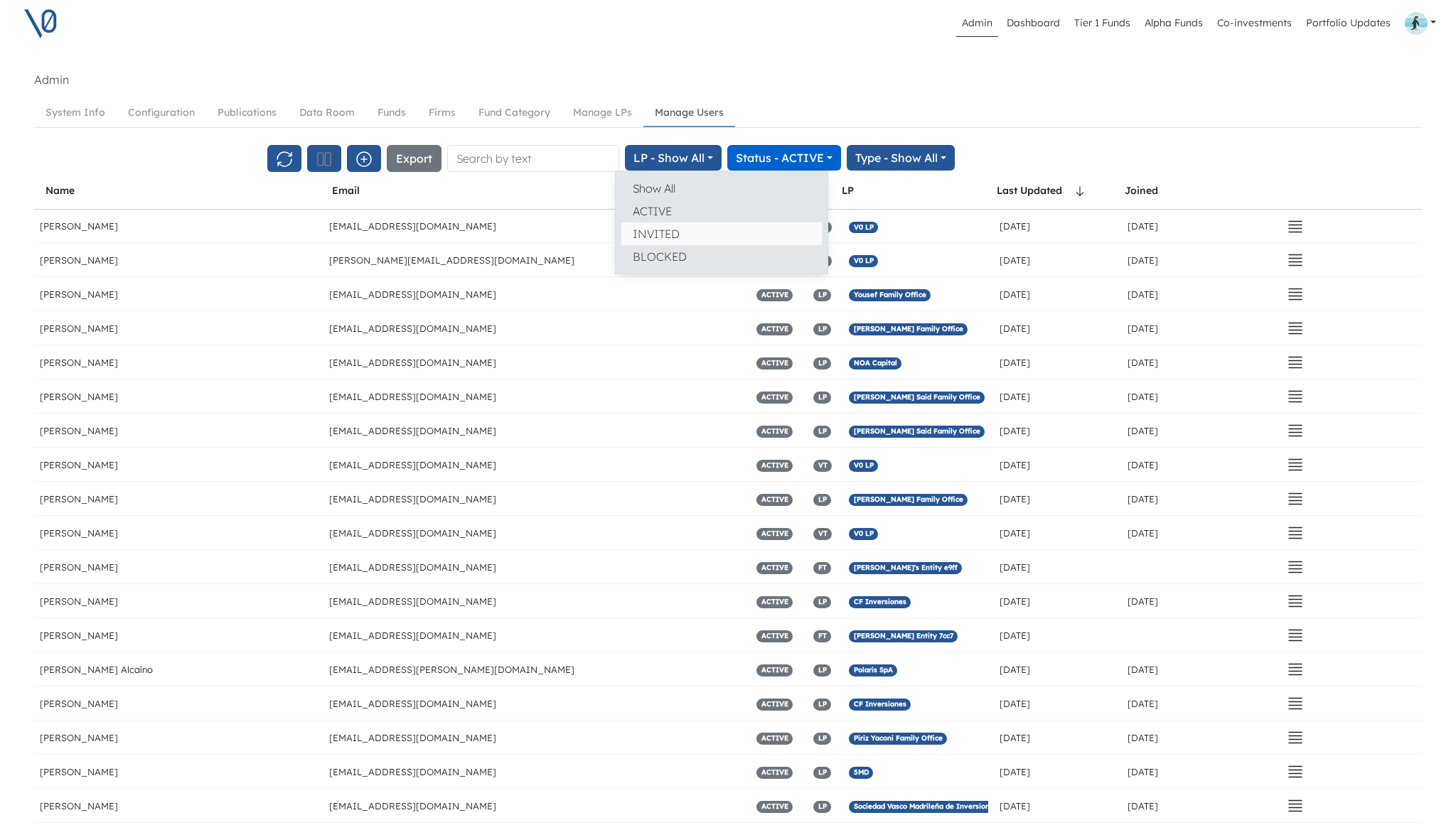
click at [705, 223] on button "INVITED" at bounding box center [722, 234] width 200 height 23
